Goal: Task Accomplishment & Management: Manage account settings

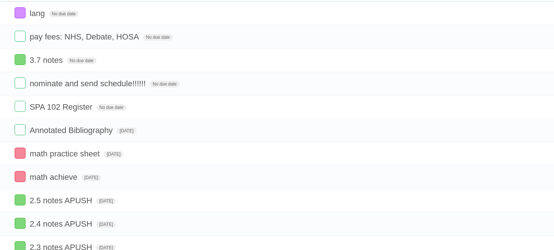
scroll to position [91, 0]
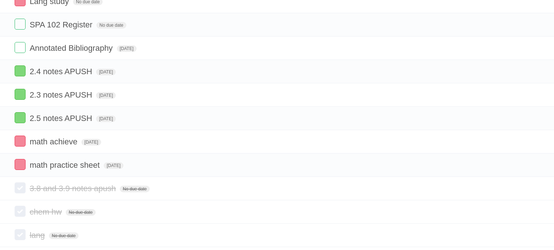
scroll to position [188, 0]
click at [18, 167] on label at bounding box center [20, 163] width 11 height 11
click at [21, 146] on label at bounding box center [20, 140] width 11 height 11
click at [19, 119] on label at bounding box center [20, 116] width 11 height 11
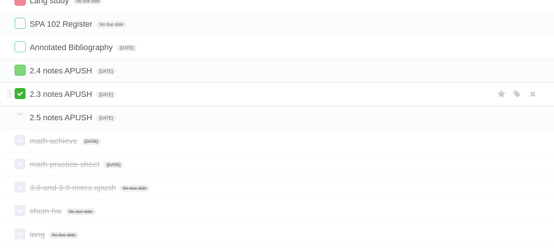
click at [15, 99] on label at bounding box center [20, 93] width 11 height 11
click at [20, 76] on label at bounding box center [20, 70] width 11 height 11
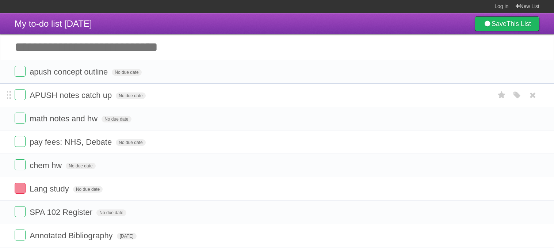
scroll to position [0, 0]
click at [514, 76] on icon "button" at bounding box center [517, 72] width 10 height 9
click at [455, 70] on label "Blue" at bounding box center [455, 72] width 8 height 8
click at [517, 93] on icon "button" at bounding box center [517, 95] width 10 height 9
click at [453, 93] on label "Blue" at bounding box center [455, 95] width 8 height 8
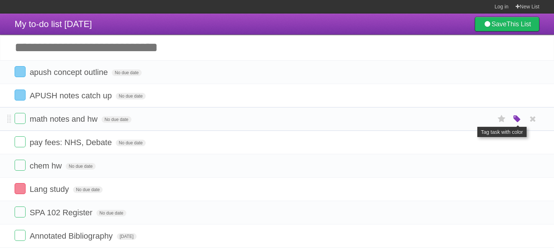
click at [518, 121] on icon "button" at bounding box center [517, 118] width 10 height 9
click at [465, 117] on label "Green" at bounding box center [465, 119] width 8 height 8
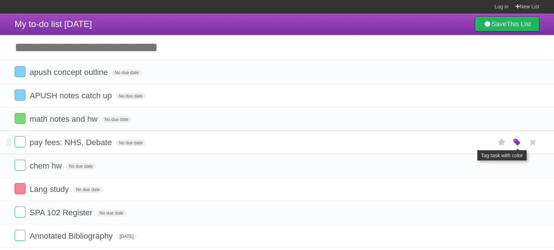
click at [516, 145] on icon "button" at bounding box center [517, 142] width 10 height 9
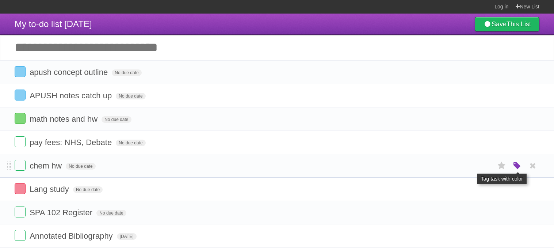
click at [517, 162] on icon "button" at bounding box center [517, 165] width 10 height 9
click at [475, 168] on label "Purple" at bounding box center [475, 165] width 8 height 8
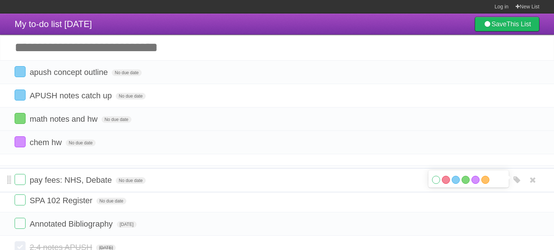
drag, startPoint x: 9, startPoint y: 143, endPoint x: 7, endPoint y: 179, distance: 36.2
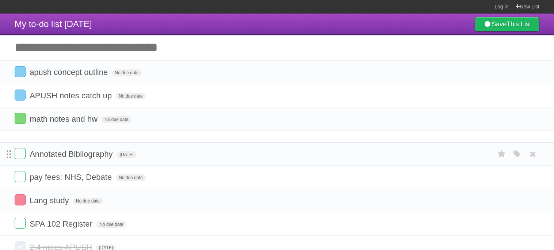
drag, startPoint x: 8, startPoint y: 238, endPoint x: 10, endPoint y: 153, distance: 85.4
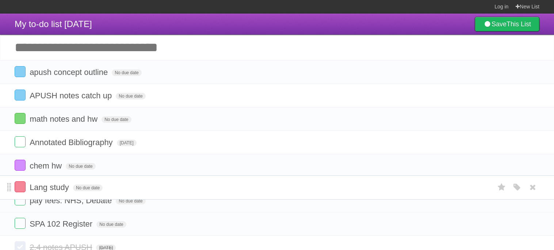
drag, startPoint x: 7, startPoint y: 214, endPoint x: 9, endPoint y: 186, distance: 28.6
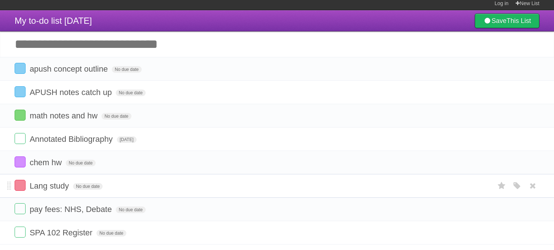
scroll to position [3, 0]
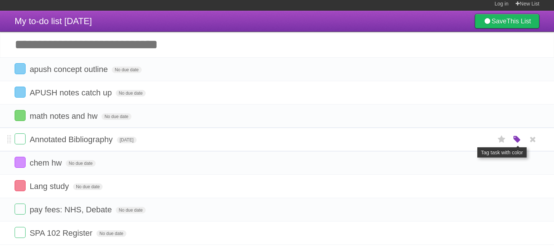
click at [514, 140] on icon "button" at bounding box center [517, 139] width 10 height 9
click at [487, 142] on label "Orange" at bounding box center [485, 139] width 8 height 8
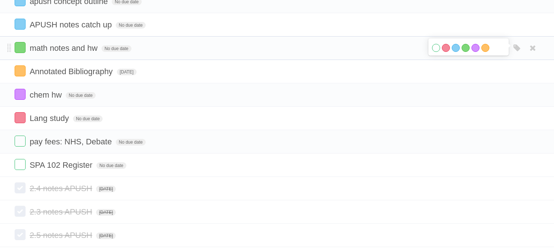
scroll to position [73, 0]
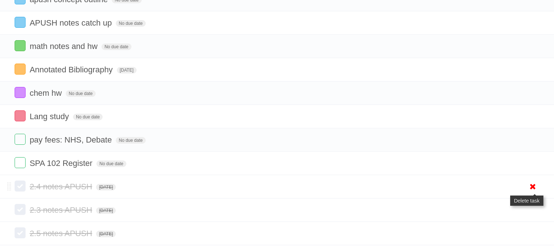
click at [534, 192] on icon at bounding box center [532, 186] width 10 height 12
click at [534, 187] on icon at bounding box center [532, 186] width 10 height 12
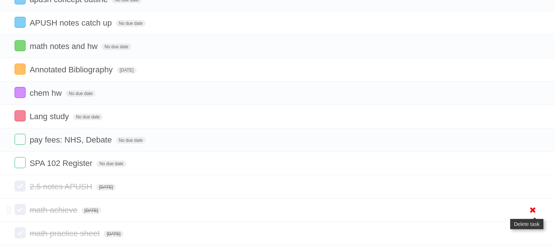
click at [532, 212] on icon at bounding box center [532, 210] width 10 height 12
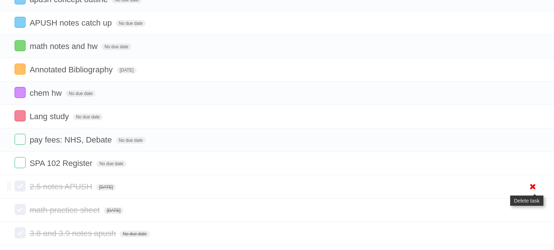
click at [532, 189] on icon at bounding box center [532, 186] width 10 height 12
click at [532, 186] on icon at bounding box center [532, 186] width 10 height 12
click at [534, 186] on icon at bounding box center [532, 186] width 10 height 12
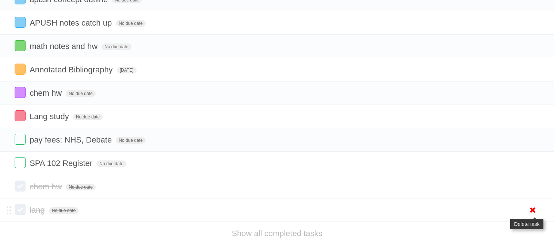
click at [531, 212] on icon at bounding box center [532, 210] width 10 height 12
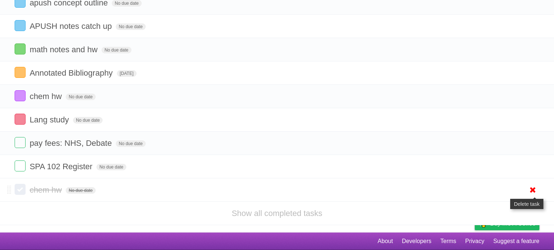
click at [533, 195] on icon at bounding box center [532, 190] width 10 height 12
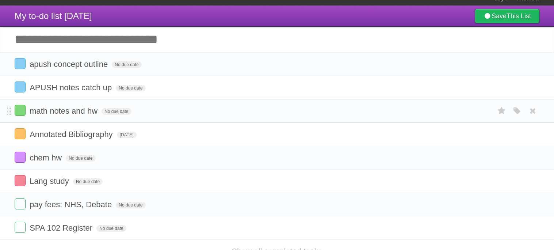
scroll to position [9, 0]
